Goal: Navigation & Orientation: Find specific page/section

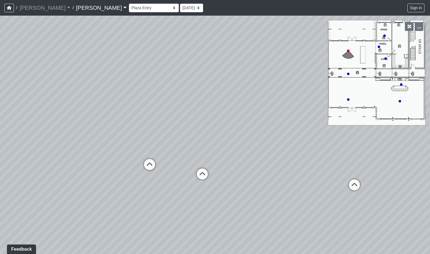
drag, startPoint x: 187, startPoint y: 122, endPoint x: 316, endPoint y: 113, distance: 129.0
click at [316, 113] on div "Loading... Offices Loading... Lobby Hallway Loading... Clubroom Loading... [GEO…" at bounding box center [215, 135] width 430 height 239
drag, startPoint x: 198, startPoint y: 109, endPoint x: 299, endPoint y: 94, distance: 101.9
click at [299, 94] on div "Loading... Offices Loading... Lobby Hallway Loading... Clubroom Loading... [GEO…" at bounding box center [215, 135] width 430 height 239
drag, startPoint x: 238, startPoint y: 101, endPoint x: 355, endPoint y: 103, distance: 116.7
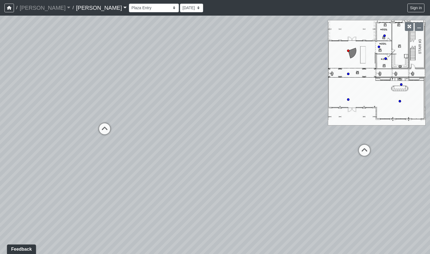
click at [355, 103] on div "Loading... Offices Loading... Lobby Hallway Loading... Clubroom Loading... [GEO…" at bounding box center [215, 135] width 430 height 239
drag, startPoint x: 191, startPoint y: 97, endPoint x: 229, endPoint y: 98, distance: 38.2
click at [272, 91] on div "Loading... Offices Loading... Lobby Hallway Loading... Clubroom Loading... [GEO…" at bounding box center [215, 135] width 430 height 239
drag, startPoint x: 217, startPoint y: 82, endPoint x: 140, endPoint y: 87, distance: 77.2
click at [145, 87] on div "Loading... Offices Loading... Lobby Hallway Loading... Clubroom Loading... [GEO…" at bounding box center [215, 135] width 430 height 239
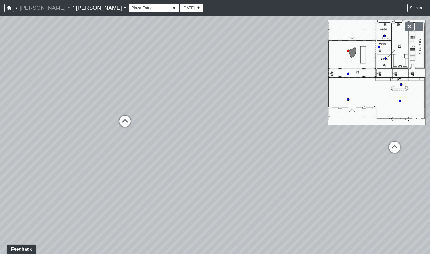
drag, startPoint x: 264, startPoint y: 95, endPoint x: 159, endPoint y: 91, distance: 105.3
click at [159, 91] on div "Loading... Offices Loading... Lobby Hallway Loading... Clubroom Loading... [GEO…" at bounding box center [215, 135] width 430 height 239
drag, startPoint x: 243, startPoint y: 92, endPoint x: 167, endPoint y: 104, distance: 76.9
click at [193, 107] on div "Loading... Offices Loading... Lobby Hallway Loading... Clubroom Loading... [GEO…" at bounding box center [215, 135] width 430 height 239
click at [222, 108] on div "Loading... Offices Loading... Lobby Hallway Loading... Clubroom Loading... [GEO…" at bounding box center [215, 135] width 430 height 239
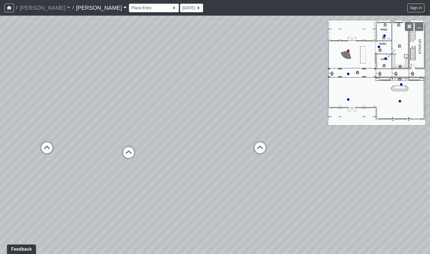
drag, startPoint x: 177, startPoint y: 129, endPoint x: 267, endPoint y: 114, distance: 90.6
click at [267, 114] on div "Loading... Offices Loading... Lobby Hallway Loading... Clubroom Loading... [GEO…" at bounding box center [215, 135] width 430 height 239
click at [189, 139] on icon at bounding box center [186, 141] width 17 height 17
click at [185, 139] on icon at bounding box center [186, 143] width 17 height 17
drag, startPoint x: 143, startPoint y: 112, endPoint x: 265, endPoint y: 114, distance: 122.3
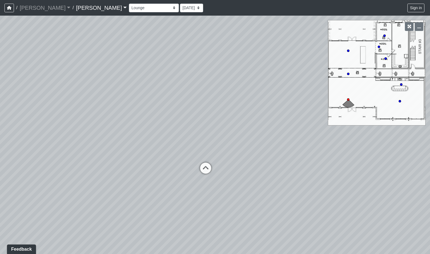
click at [282, 106] on div "Loading... Offices Loading... Lobby Hallway Loading... Clubroom Loading... Fitn…" at bounding box center [215, 135] width 430 height 239
drag, startPoint x: 165, startPoint y: 123, endPoint x: 339, endPoint y: 121, distance: 173.0
click at [348, 119] on div "Loading... Offices Loading... Lobby Hallway Loading... Clubroom Loading... Fitn…" at bounding box center [215, 135] width 430 height 239
drag, startPoint x: 280, startPoint y: 123, endPoint x: 198, endPoint y: 97, distance: 85.5
click at [222, 109] on div "Loading... Offices Loading... Lobby Hallway Loading... Clubroom Loading... Fitn…" at bounding box center [215, 135] width 430 height 239
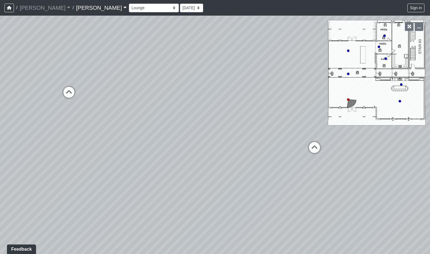
drag, startPoint x: 361, startPoint y: 140, endPoint x: 177, endPoint y: 123, distance: 184.7
click at [224, 134] on div "Loading... Offices Loading... Lobby Hallway Loading... Clubroom Loading... Fitn…" at bounding box center [215, 135] width 430 height 239
drag, startPoint x: 215, startPoint y: 140, endPoint x: 203, endPoint y: 132, distance: 14.1
click at [209, 138] on div "Loading... Offices Loading... Lobby Hallway Loading... Clubroom Loading... Fitn…" at bounding box center [215, 135] width 430 height 239
drag, startPoint x: 269, startPoint y: 121, endPoint x: 247, endPoint y: 199, distance: 81.7
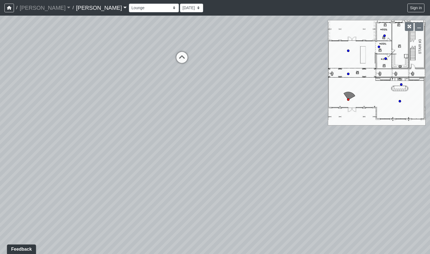
click at [247, 200] on div "Loading... Offices Loading... Lobby Hallway Loading... Clubroom Loading... Fitn…" at bounding box center [215, 135] width 430 height 239
click at [168, 110] on icon at bounding box center [174, 112] width 17 height 17
click at [311, 113] on div "Loading... Offices Loading... Lobby Hallway Loading... Clubroom Loading... Fitn…" at bounding box center [215, 135] width 430 height 239
drag, startPoint x: 199, startPoint y: 111, endPoint x: 299, endPoint y: 118, distance: 100.4
click at [309, 114] on div "Loading... Offices Loading... Lobby Hallway Loading... Clubroom Loading... Fitn…" at bounding box center [215, 135] width 430 height 239
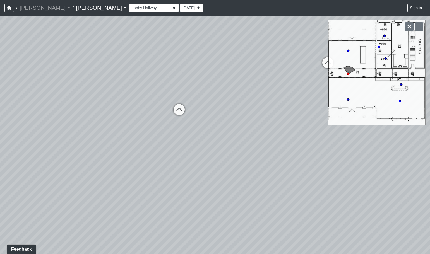
drag, startPoint x: 117, startPoint y: 84, endPoint x: 254, endPoint y: 76, distance: 136.4
click at [246, 76] on div "Loading... Offices Loading... Lobby Hallway Loading... Clubroom Loading... Fitn…" at bounding box center [215, 135] width 430 height 239
drag, startPoint x: 176, startPoint y: 111, endPoint x: 253, endPoint y: 135, distance: 80.2
click at [253, 135] on div "Loading... Offices Loading... Lobby Hallway Loading... Clubroom Loading... Fitn…" at bounding box center [215, 135] width 430 height 239
click at [248, 111] on icon at bounding box center [241, 114] width 17 height 17
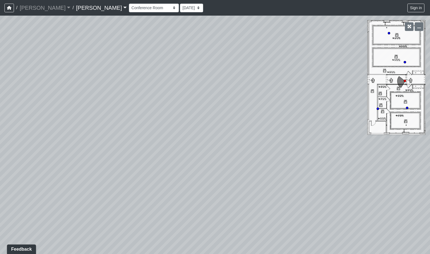
drag, startPoint x: 205, startPoint y: 127, endPoint x: 238, endPoint y: 128, distance: 33.2
click at [238, 128] on div "Loading... Offices Loading... Lobby Hallway Loading... Clubroom Loading... Fitn…" at bounding box center [215, 135] width 430 height 239
drag, startPoint x: 155, startPoint y: 132, endPoint x: 402, endPoint y: 150, distance: 247.6
click at [402, 150] on div "Loading... Offices Loading... Lobby Hallway Loading... Clubroom Loading... Fitn…" at bounding box center [215, 135] width 430 height 239
click at [247, 149] on div "Loading... Offices Loading... Lobby Hallway Loading... Clubroom Loading... Fitn…" at bounding box center [215, 135] width 430 height 239
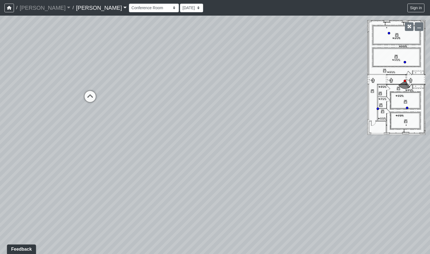
click at [172, 161] on div "Loading... Offices Loading... Lobby Hallway Loading... Clubroom Loading... Fitn…" at bounding box center [215, 135] width 430 height 239
drag, startPoint x: 313, startPoint y: 172, endPoint x: 128, endPoint y: 63, distance: 214.3
click at [125, 62] on div "Loading... Offices Loading... Lobby Hallway Loading... Clubroom Loading... Fitn…" at bounding box center [215, 135] width 430 height 239
drag, startPoint x: 142, startPoint y: 72, endPoint x: 328, endPoint y: 116, distance: 191.3
click at [335, 117] on div "Loading... Offices Loading... Lobby Hallway Loading... Clubroom Loading... Fitn…" at bounding box center [215, 135] width 430 height 239
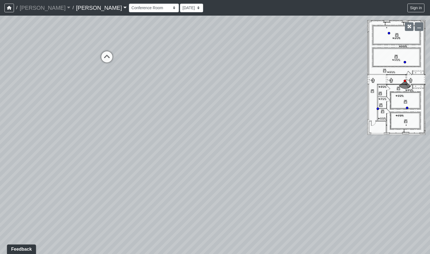
drag, startPoint x: 207, startPoint y: 92, endPoint x: 236, endPoint y: 126, distance: 45.0
click at [236, 126] on div "Loading... Offices Loading... Lobby Hallway Loading... Clubroom Loading... Fitn…" at bounding box center [215, 135] width 430 height 239
click at [114, 69] on icon at bounding box center [118, 68] width 17 height 17
drag, startPoint x: 244, startPoint y: 68, endPoint x: 253, endPoint y: 100, distance: 33.0
click at [253, 100] on div "Loading... Offices Loading... Lobby Hallway Loading... Clubroom Loading... Fitn…" at bounding box center [215, 135] width 430 height 239
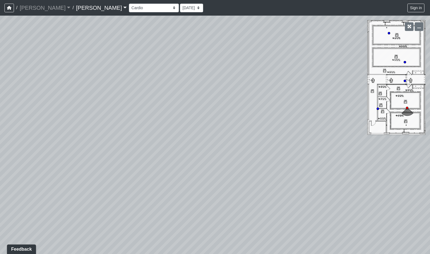
drag, startPoint x: 251, startPoint y: 103, endPoint x: 198, endPoint y: 94, distance: 53.5
click at [201, 94] on div "Loading... Offices Loading... Lobby Hallway Loading... Clubroom Loading... Fitn…" at bounding box center [215, 135] width 430 height 239
drag, startPoint x: 221, startPoint y: 116, endPoint x: 143, endPoint y: 129, distance: 79.0
click at [162, 133] on div "Loading... Offices Loading... Lobby Hallway Loading... Clubroom Loading... Fitn…" at bounding box center [215, 135] width 430 height 239
drag, startPoint x: 140, startPoint y: 139, endPoint x: 130, endPoint y: 140, distance: 9.5
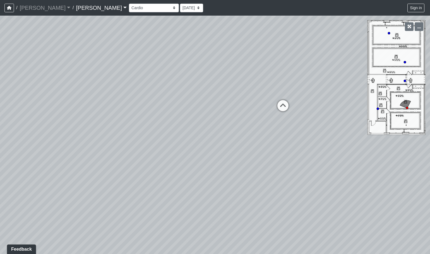
click at [130, 140] on div "Loading... Offices Loading... Lobby Hallway Loading... Clubroom Loading... Fitn…" at bounding box center [215, 135] width 430 height 239
click at [273, 107] on div "Loading... Offices Loading... Lobby Hallway Loading... Clubroom Loading... Fitn…" at bounding box center [215, 135] width 430 height 239
click at [280, 107] on icon at bounding box center [281, 108] width 17 height 17
drag, startPoint x: 160, startPoint y: 124, endPoint x: 361, endPoint y: 116, distance: 200.8
click at [361, 116] on div "Loading... Offices Loading... Lobby Hallway Loading... Clubroom Loading... Fitn…" at bounding box center [215, 135] width 430 height 239
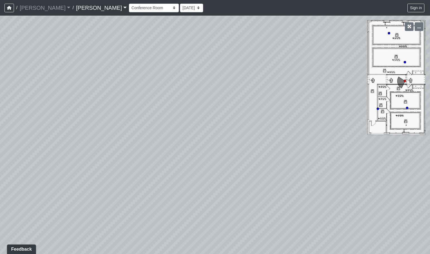
click at [230, 116] on div "Loading... Offices Loading... Lobby Hallway Loading... Clubroom Loading... Fitn…" at bounding box center [215, 135] width 430 height 239
drag, startPoint x: 270, startPoint y: 125, endPoint x: 255, endPoint y: 119, distance: 16.0
click at [147, 108] on div "Loading... Offices Loading... Lobby Hallway Loading... Clubroom Loading... Fitn…" at bounding box center [215, 135] width 430 height 239
drag, startPoint x: 243, startPoint y: 127, endPoint x: 201, endPoint y: 129, distance: 41.1
click at [201, 129] on div "Loading... Offices Loading... Lobby Hallway Loading... Clubroom Loading... Fitn…" at bounding box center [215, 135] width 430 height 239
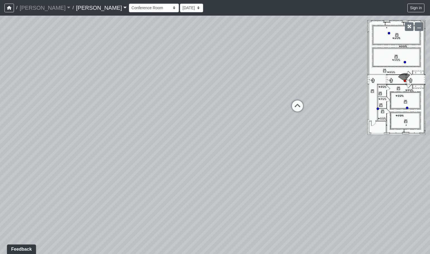
drag, startPoint x: 244, startPoint y: 117, endPoint x: 212, endPoint y: 141, distance: 40.1
click at [212, 141] on div "Loading... Offices Loading... Lobby Hallway Loading... Clubroom Loading... Fitn…" at bounding box center [215, 135] width 430 height 239
click at [267, 125] on icon at bounding box center [270, 127] width 17 height 17
drag
click at [407, 153] on div "Loading... Offices Loading... Lobby Hallway Loading... Clubroom Loading... Fitn…" at bounding box center [215, 135] width 430 height 239
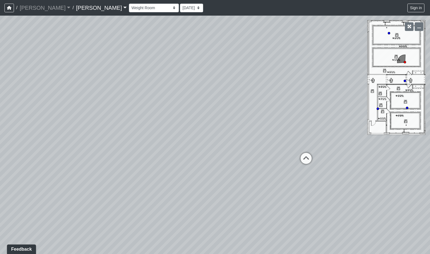
click at [186, 112] on div "Loading... Offices Loading... Lobby Hallway Loading... Clubroom Loading... Fitn…" at bounding box center [215, 135] width 430 height 239
click at [215, 121] on div "Loading... Offices Loading... Lobby Hallway Loading... Clubroom Loading... Fitn…" at bounding box center [215, 135] width 430 height 239
click at [192, 171] on div "Loading... Offices Loading... Lobby Hallway Loading... Clubroom Loading... Fitn…" at bounding box center [215, 135] width 430 height 239
click at [215, 165] on div "Loading... Offices Loading... Lobby Hallway Loading... Clubroom Loading... Fitn…" at bounding box center [215, 135] width 430 height 239
click at [288, 108] on div "Loading... Offices Loading... Lobby Hallway Loading... Clubroom Loading... Fitn…" at bounding box center [215, 135] width 430 height 239
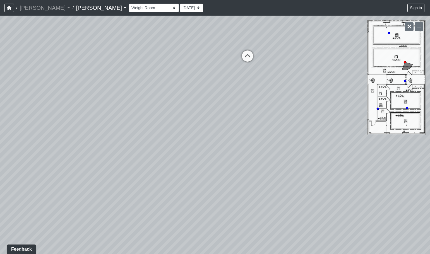
click at [259, 106] on div "Loading... Offices Loading... Lobby Hallway Loading... Clubroom Loading... Fitn…" at bounding box center [215, 135] width 430 height 239
click at [244, 61] on icon at bounding box center [245, 56] width 17 height 17
click at [287, 98] on div "Loading... Offices Loading... Lobby Hallway Loading... Clubroom Loading... Fitn…" at bounding box center [215, 135] width 430 height 239
click at [289, 112] on div "Loading... Offices Loading... Lobby Hallway Loading... Clubroom Loading... Fitn…" at bounding box center [215, 135] width 430 height 239
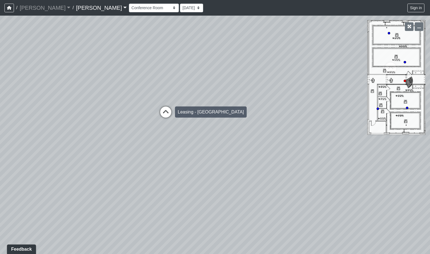
click at [164, 113] on icon at bounding box center [165, 115] width 17 height 17
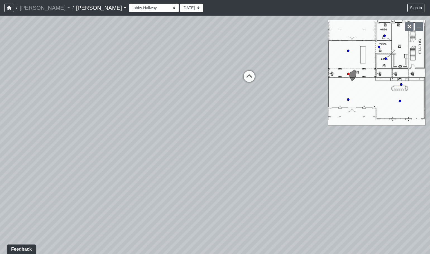
click at [168, 112] on div "Loading... Offices Loading... Lobby Hallway Loading... Clubroom Loading... Fitn…" at bounding box center [215, 135] width 430 height 239
click at [200, 114] on div "Loading... Offices Loading... Lobby Hallway Loading... Clubroom Loading... Fitn…" at bounding box center [215, 135] width 430 height 239
click at [255, 82] on icon at bounding box center [249, 79] width 17 height 17
click at [254, 81] on div "Loading... Offices Loading... Lobby Hallway Loading... Clubroom Loading... Fitn…" at bounding box center [215, 135] width 430 height 239
click at [238, 109] on div "Loading... Offices Loading... Lobby Hallway Loading... Clubroom Loading... Fitn…" at bounding box center [215, 135] width 430 height 239
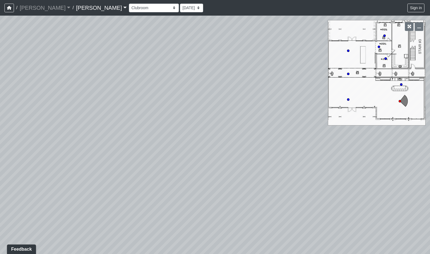
click at [231, 169] on div "Loading... Offices Loading... Lobby Hallway Loading... Clubroom Loading... Fitn…" at bounding box center [215, 135] width 430 height 239
click at [354, 151] on div "Loading... Offices Loading... Lobby Hallway Loading... Clubroom Loading... Fitn…" at bounding box center [215, 135] width 430 height 239
click at [261, 122] on div "Loading... Offices Loading... Lobby Hallway Loading... Clubroom Loading... Fitn…" at bounding box center [215, 135] width 430 height 239
click at [249, 117] on div "Loading... Offices Loading... Lobby Hallway Loading... Clubroom Loading... Fitn…" at bounding box center [215, 135] width 430 height 239
click at [230, 113] on div "Loading... Offices Loading... Lobby Hallway Loading... Clubroom Loading... Fitn…" at bounding box center [215, 135] width 430 height 239
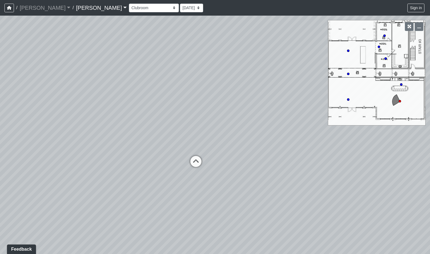
click at [260, 102] on div "Loading... Offices Loading... Lobby Hallway Loading... Clubroom Loading... Fitn…" at bounding box center [215, 135] width 430 height 239
click at [246, 101] on div "Loading... Offices Loading... Lobby Hallway Loading... Clubroom Loading... Fitn…" at bounding box center [215, 135] width 430 height 239
click at [212, 161] on div "Loading... Offices Loading... Lobby Hallway Loading... Clubroom Loading... Fitn…" at bounding box center [215, 135] width 430 height 239
click at [206, 155] on div "Loading... Offices Loading... Lobby Hallway Loading... Clubroom Loading... Fitn…" at bounding box center [215, 135] width 430 height 239
click at [135, 151] on div "Loading... Offices Loading... Lobby Hallway Loading... Clubroom Loading... Fitn…" at bounding box center [215, 135] width 430 height 239
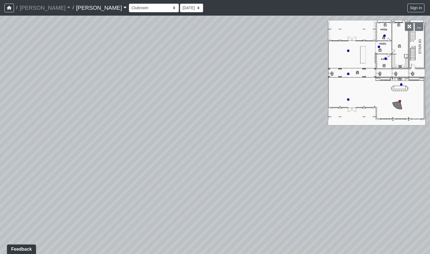
click at [116, 182] on div "Loading... Offices Loading... Lobby Hallway Loading... Clubroom Loading... Fitn…" at bounding box center [215, 135] width 430 height 239
click at [112, 171] on div "Loading... Offices Loading... Lobby Hallway Loading... Clubroom Loading... Fitn…" at bounding box center [215, 135] width 430 height 239
click at [275, 176] on div "Loading... Offices Loading... Lobby Hallway Loading... Clubroom Loading... Fitn…" at bounding box center [215, 135] width 430 height 239
click at [246, 144] on div "Loading... Offices Loading... Lobby Hallway Loading... Clubroom Loading... Fitn…" at bounding box center [215, 135] width 430 height 239
click at [267, 149] on icon at bounding box center [274, 156] width 17 height 17
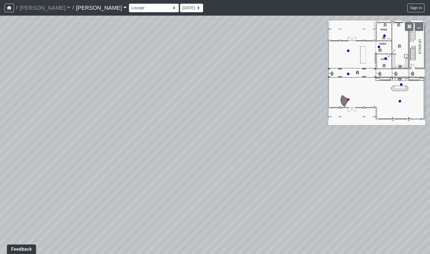
click at [133, 126] on div "Loading... Offices Loading... Lobby Hallway Loading... Clubroom Loading... Fitn…" at bounding box center [215, 135] width 430 height 239
click at [161, 148] on div "Loading... Offices Loading... Lobby Hallway Loading... Clubroom Loading... Fitn…" at bounding box center [215, 135] width 430 height 239
click at [230, 118] on div "Loading... Offices Loading... Lobby Hallway Loading... Clubroom Loading... Fitn…" at bounding box center [215, 135] width 430 height 239
click at [203, 84] on icon at bounding box center [205, 91] width 17 height 17
click at [116, 115] on div "Loading... Offices Loading... Lobby Hallway Loading... Clubroom Loading... Fitn…" at bounding box center [215, 135] width 430 height 239
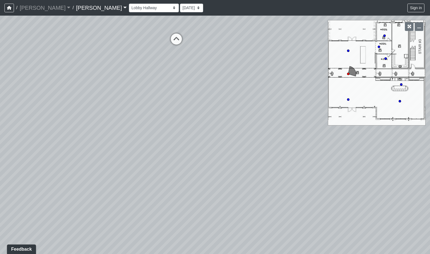
click at [126, 133] on div "Loading... Offices Loading... Lobby Hallway Loading... Clubroom Loading... Fitn…" at bounding box center [215, 135] width 430 height 239
click at [157, 183] on div "Loading... Offices Loading... Lobby Hallway Loading... Clubroom Loading... Fitn…" at bounding box center [215, 135] width 430 height 239
click at [169, 122] on div "Loading... Offices Loading... Lobby Hallway Loading... Clubroom Loading... Fitn…" at bounding box center [215, 135] width 430 height 239
click at [203, 118] on div "Loading... Offices Loading... Lobby Hallway Loading... Clubroom Loading... Fitn…" at bounding box center [215, 135] width 430 height 239
click at [250, 122] on div "Loading... Offices Loading... Lobby Hallway Loading... Clubroom Loading... Fitn…" at bounding box center [215, 135] width 430 height 239
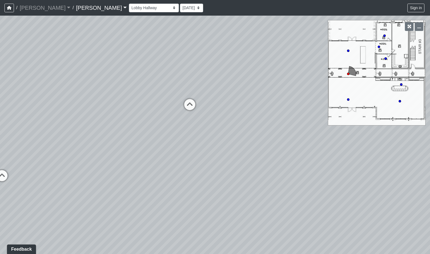
click at [200, 109] on div "Loading... Offices Loading... Lobby Hallway Loading... Clubroom Loading... Fitn…" at bounding box center [215, 135] width 430 height 239
click at [181, 103] on div "Loading... Offices Loading... Lobby Hallway Loading... Clubroom Loading... Fitn…" at bounding box center [215, 135] width 430 height 239
click at [272, 155] on div "Loading... Offices Loading... Lobby Hallway Loading... Clubroom Loading... Fitn…" at bounding box center [215, 135] width 430 height 239
click at [190, 169] on icon at bounding box center [196, 172] width 17 height 17
click at [199, 169] on div "Loading... Offices Loading... Lobby Hallway Loading... Clubroom Loading... Fitn…" at bounding box center [215, 135] width 430 height 239
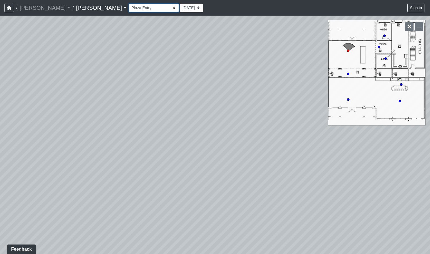
click at [129, 7] on select "Conference Room Conference Room 2 Counter Entrance Pod Pod 2 Pod Entry Carriage…" at bounding box center [154, 8] width 50 height 9
click at [129, 4] on select "Conference Room Conference Room 2 Counter Entrance Pod Pod 2 Pod Entry Carriage…" at bounding box center [154, 8] width 50 height 9
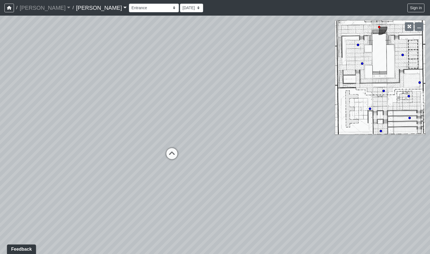
click at [154, 141] on div "Loading... Offices Loading... Lobby Hallway Loading... Clubroom Loading... Fitn…" at bounding box center [215, 135] width 430 height 239
click at [180, 157] on div "Loading... Offices Loading... Lobby Hallway Loading... Clubroom Loading... Fitn…" at bounding box center [215, 135] width 430 height 239
click at [121, 164] on div "Loading... Offices Loading... Lobby Hallway Loading... Clubroom Loading... Fitn…" at bounding box center [215, 135] width 430 height 239
click at [322, 148] on div "Loading... Offices Loading... Lobby Hallway Loading... Clubroom Loading... Fitn…" at bounding box center [215, 135] width 430 height 239
click at [143, 140] on div "Loading... Offices Loading... Lobby Hallway Loading... Clubroom Loading... Fitn…" at bounding box center [215, 135] width 430 height 239
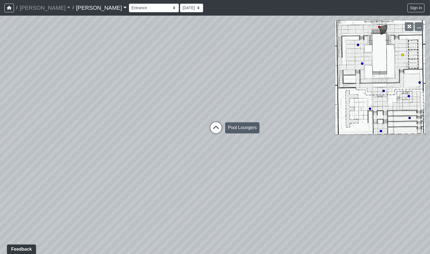
click at [209, 129] on icon at bounding box center [216, 130] width 17 height 17
click at [131, 145] on div "Loading... Offices Loading... Lobby Hallway Loading... Clubroom Loading... Fitn…" at bounding box center [215, 135] width 430 height 239
click at [223, 150] on div "Loading... Offices Loading... Lobby Hallway Loading... Clubroom Loading... Fitn…" at bounding box center [215, 135] width 430 height 239
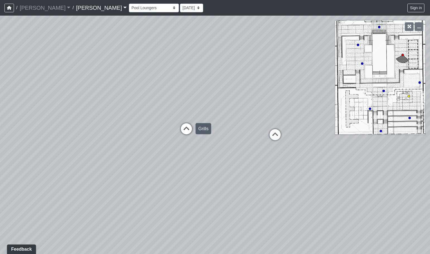
click at [189, 129] on icon at bounding box center [186, 131] width 17 height 17
click at [271, 145] on icon at bounding box center [277, 144] width 17 height 17
click at [110, 184] on div "Loading... Offices Loading... Lobby Hallway Loading... Clubroom Loading... Fitn…" at bounding box center [215, 135] width 430 height 239
click at [88, 173] on div "Loading... Offices Loading... Lobby Hallway Loading... Clubroom Loading... Fitn…" at bounding box center [215, 135] width 430 height 239
click at [102, 169] on div "Loading... Offices Loading... Lobby Hallway Loading... Clubroom Loading... Fitn…" at bounding box center [215, 135] width 430 height 239
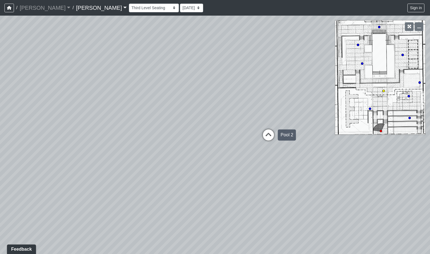
click at [261, 136] on icon at bounding box center [268, 137] width 17 height 17
click at [208, 145] on div "Loading... Offices Loading... Lobby Hallway Loading... Clubroom Loading... Fitn…" at bounding box center [215, 135] width 430 height 239
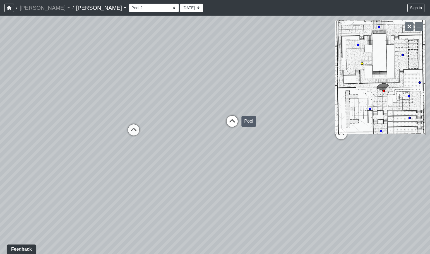
click at [233, 121] on icon at bounding box center [232, 124] width 17 height 17
click at [78, 156] on div "Loading... Offices Loading... Lobby Hallway Loading... Clubroom Loading... Fitn…" at bounding box center [215, 135] width 430 height 239
click at [110, 191] on div "Loading... Offices Loading... Lobby Hallway Loading... Clubroom Loading... Fitn…" at bounding box center [215, 135] width 430 height 239
click at [153, 171] on div "Loading... Offices Loading... Lobby Hallway Loading... Clubroom Loading... Fitn…" at bounding box center [215, 135] width 430 height 239
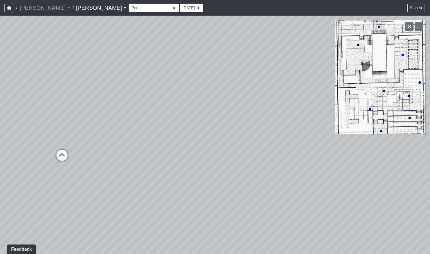
click at [113, 158] on div "Loading... Offices Loading... Lobby Hallway Loading... Clubroom Loading... Fitn…" at bounding box center [215, 135] width 430 height 239
click at [65, 158] on icon at bounding box center [62, 159] width 17 height 17
click at [94, 171] on div "Loading... Offices Loading... Lobby Hallway Loading... Clubroom Loading... Fitn…" at bounding box center [215, 135] width 430 height 239
click at [188, 178] on div "Loading... Offices Loading... Lobby Hallway Loading... Clubroom Loading... Fitn…" at bounding box center [215, 135] width 430 height 239
click at [222, 160] on icon at bounding box center [219, 162] width 17 height 17
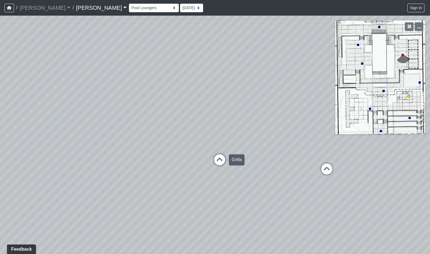
select select "5YLoC5YzyUfmTjaW2kb3GH"
click at [231, 139] on div "Loading... Offices Loading... Lobby Hallway Loading... Clubroom Loading... Fitn…" at bounding box center [215, 135] width 430 height 239
click at [129, 152] on div "Loading... Offices Loading... Lobby Hallway Loading... Clubroom Loading... Fitn…" at bounding box center [215, 135] width 430 height 239
click at [183, 128] on div "Loading... Offices Loading... Lobby Hallway Loading... Clubroom Loading... Fitn…" at bounding box center [215, 135] width 430 height 239
click at [191, 67] on div "Loading... Offices Loading... Lobby Hallway Loading... Clubroom Loading... Fitn…" at bounding box center [215, 135] width 430 height 239
